Goal: Task Accomplishment & Management: Manage account settings

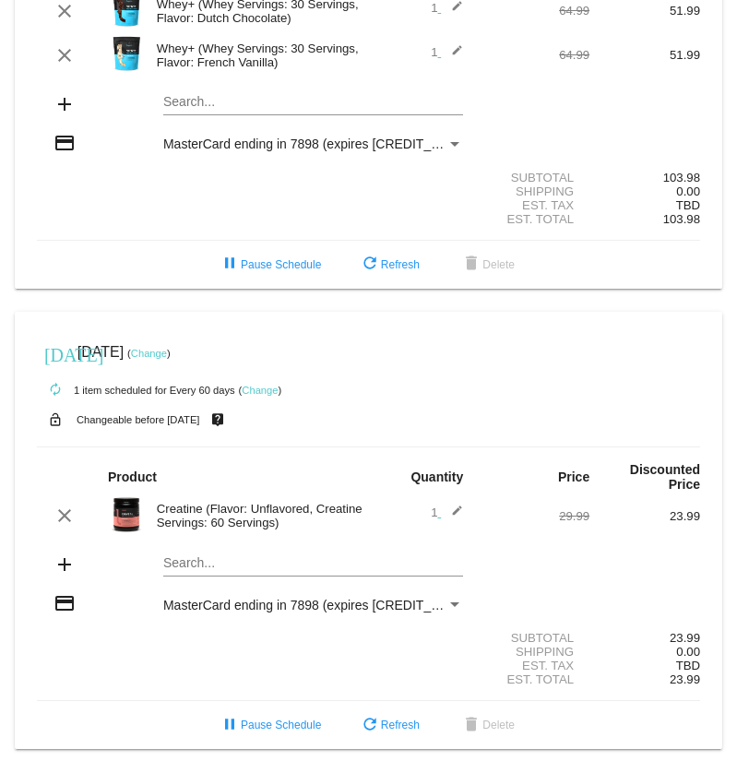
scroll to position [190, 0]
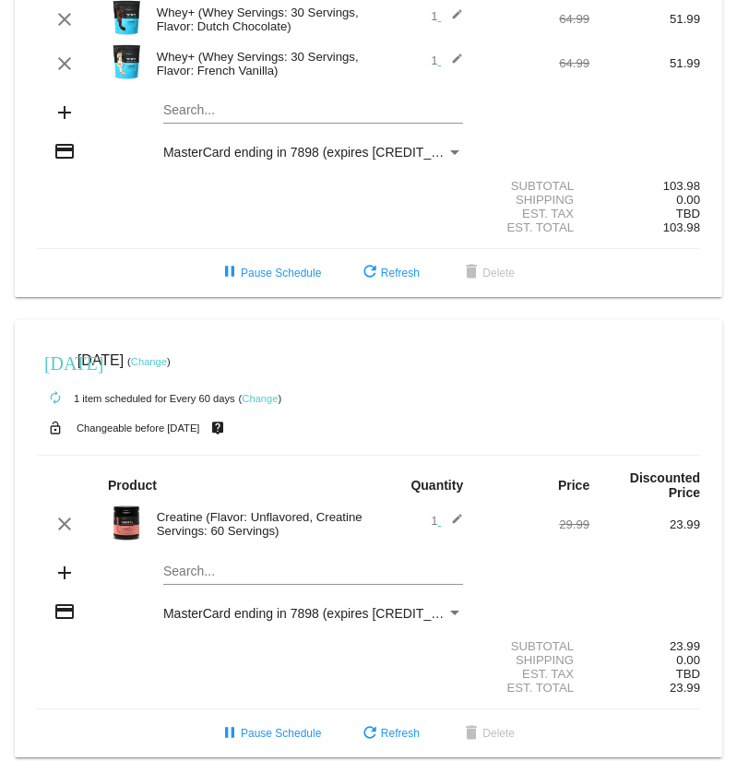
click at [458, 615] on div "Payment Method" at bounding box center [454, 613] width 9 height 5
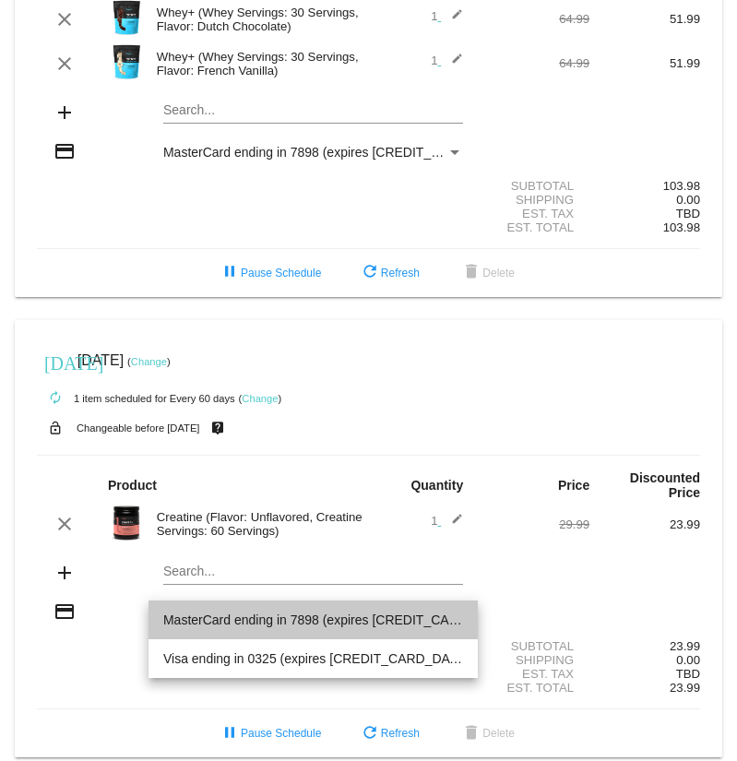
click at [458, 617] on span "MasterCard ending in 7898 (expires [CREDIT_CARD_DATA])" at bounding box center [313, 620] width 300 height 39
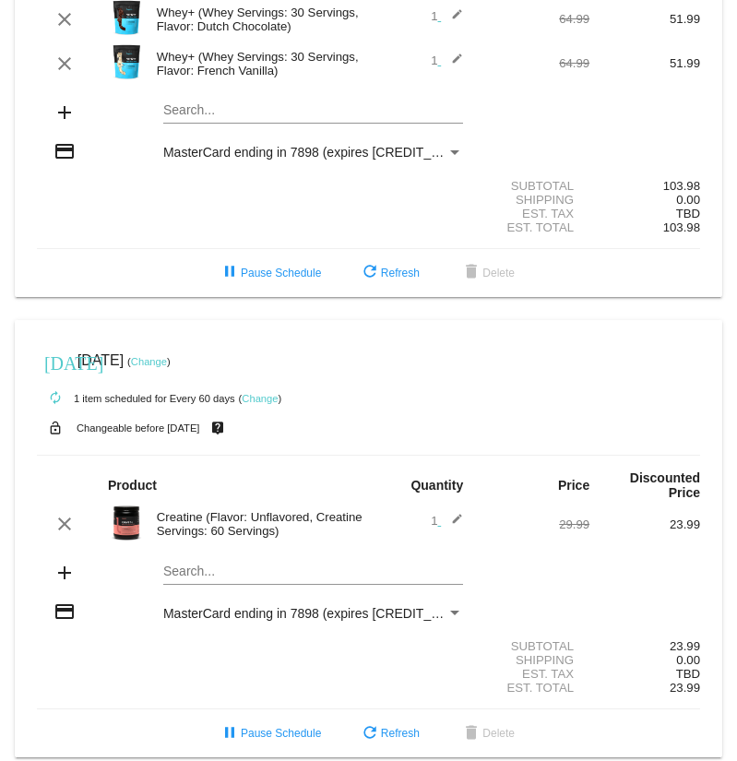
click at [65, 581] on mat-icon "add" at bounding box center [65, 573] width 22 height 22
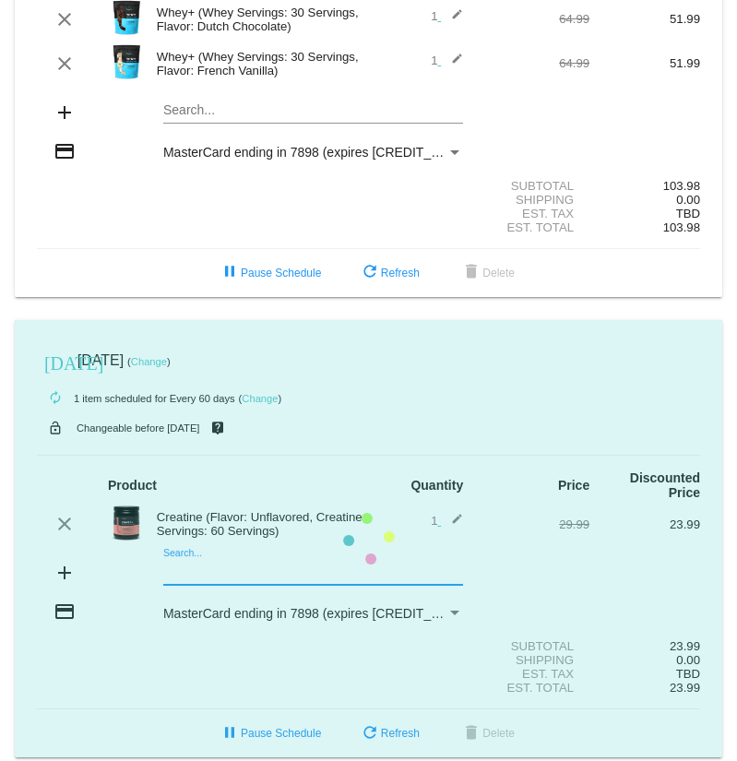
click at [220, 579] on mat-card "today Oct 31 2025 ( Change ) autorenew 1 item scheduled for Every 60 days ( Cha…" at bounding box center [369, 539] width 708 height 438
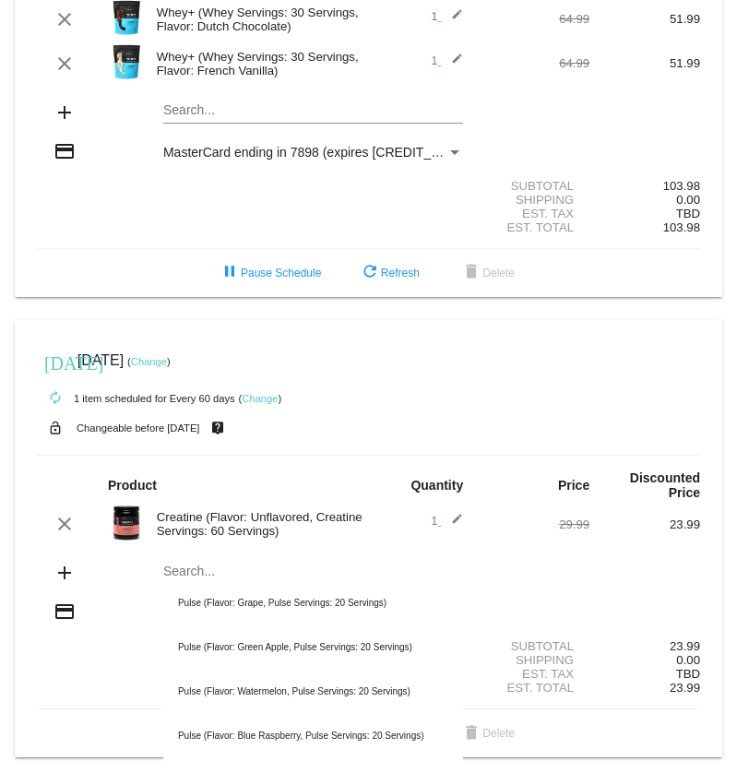
click at [48, 681] on div "Est. Tax TBD" at bounding box center [368, 674] width 663 height 14
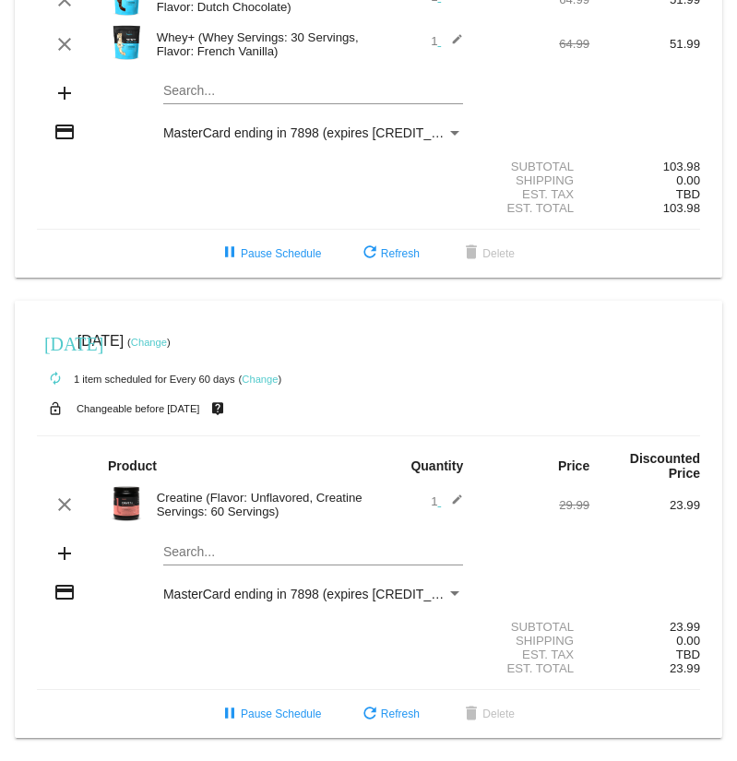
scroll to position [220, 0]
click at [227, 715] on mat-icon "pause" at bounding box center [230, 715] width 22 height 22
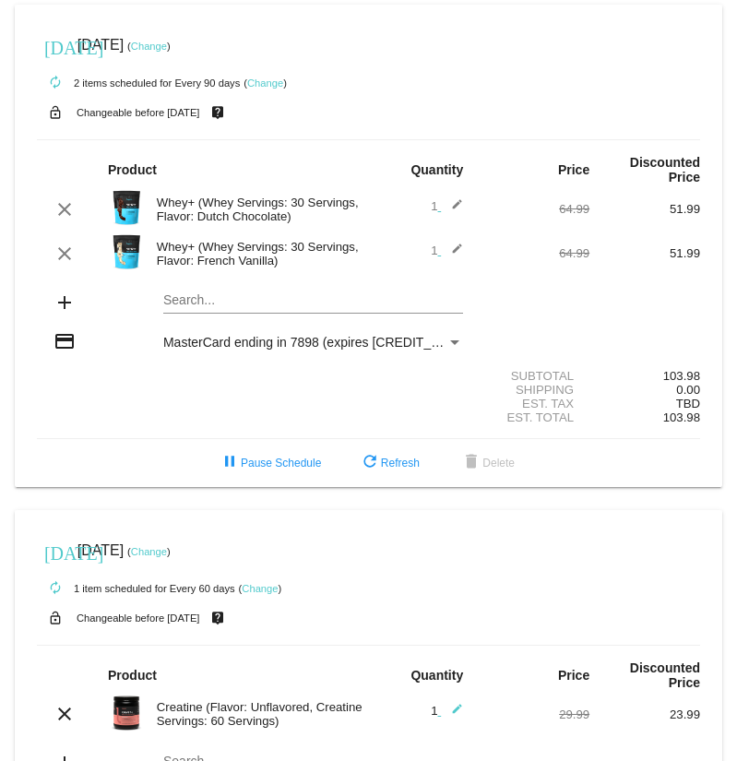
scroll to position [0, 0]
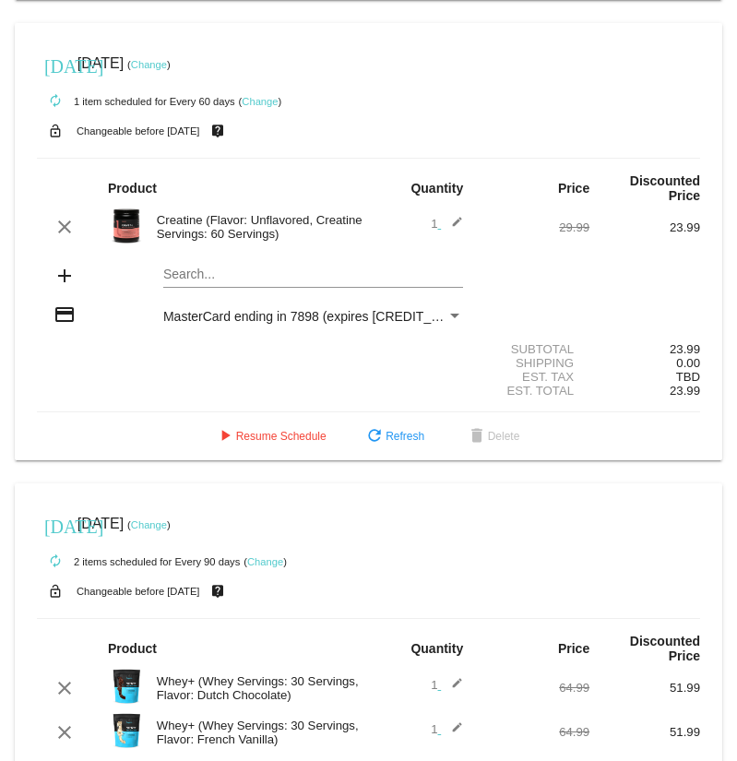
scroll to position [444, 0]
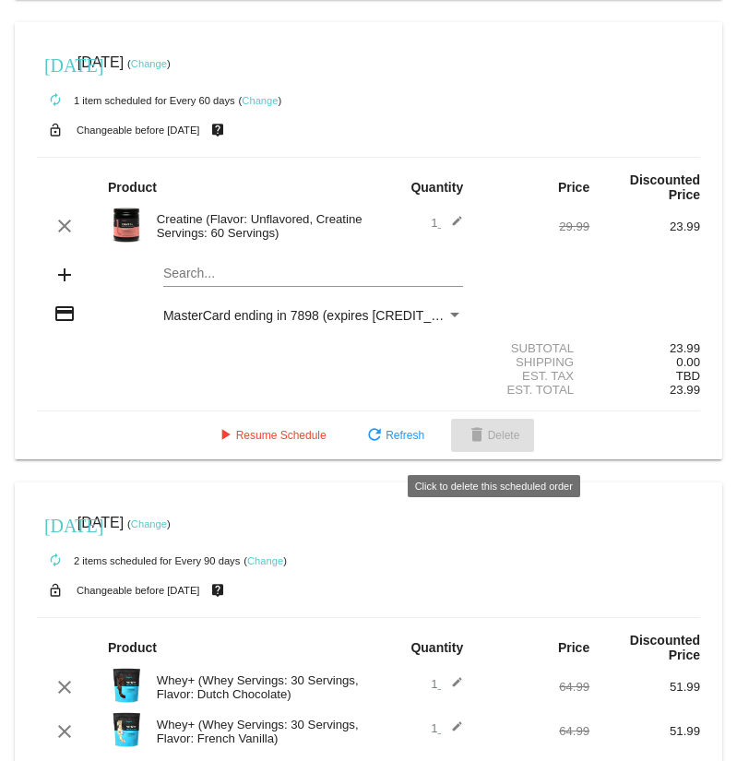
click at [504, 442] on span "delete Delete" at bounding box center [493, 435] width 54 height 13
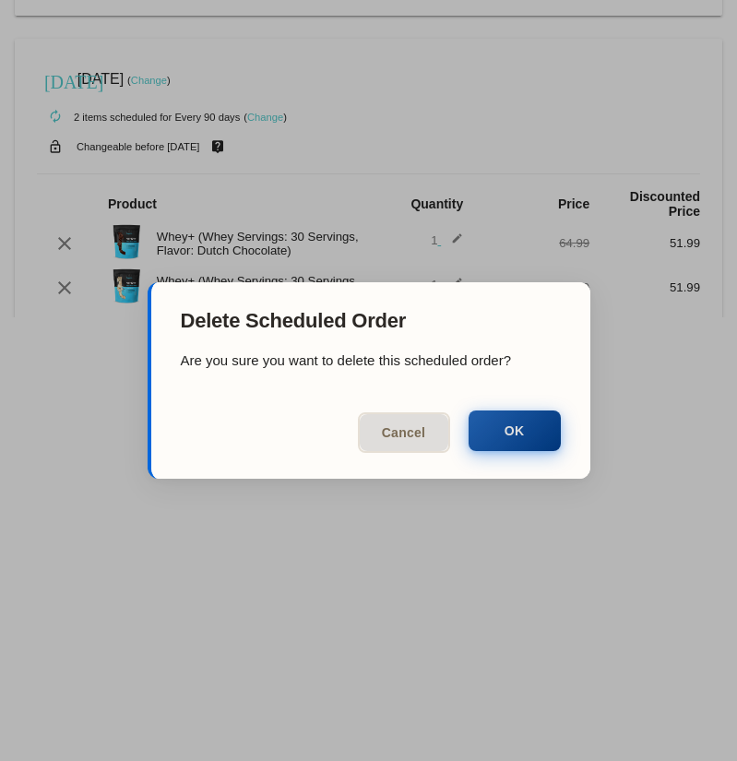
click at [520, 436] on button "OK" at bounding box center [515, 431] width 92 height 41
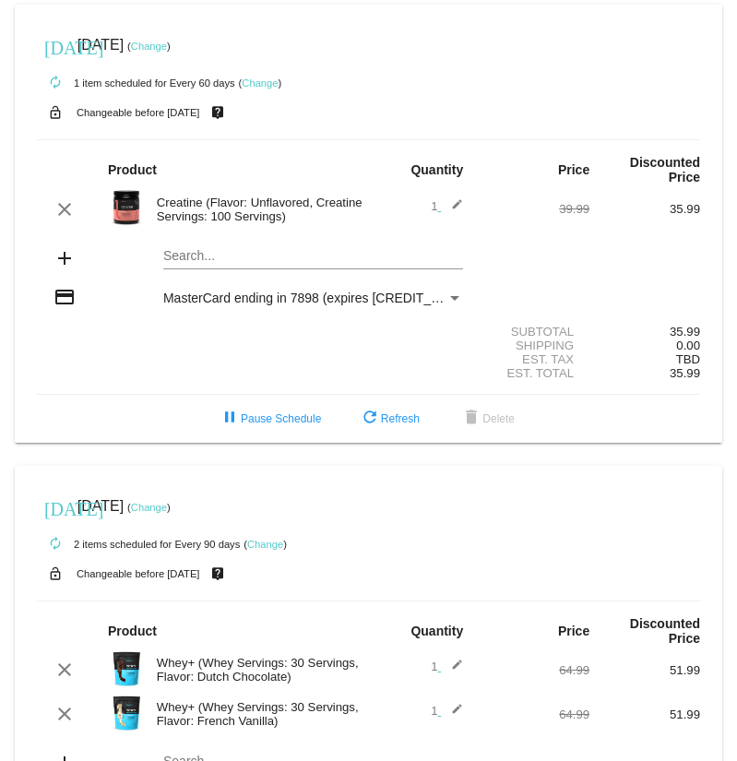
scroll to position [0, 0]
